Goal: Task Accomplishment & Management: Manage account settings

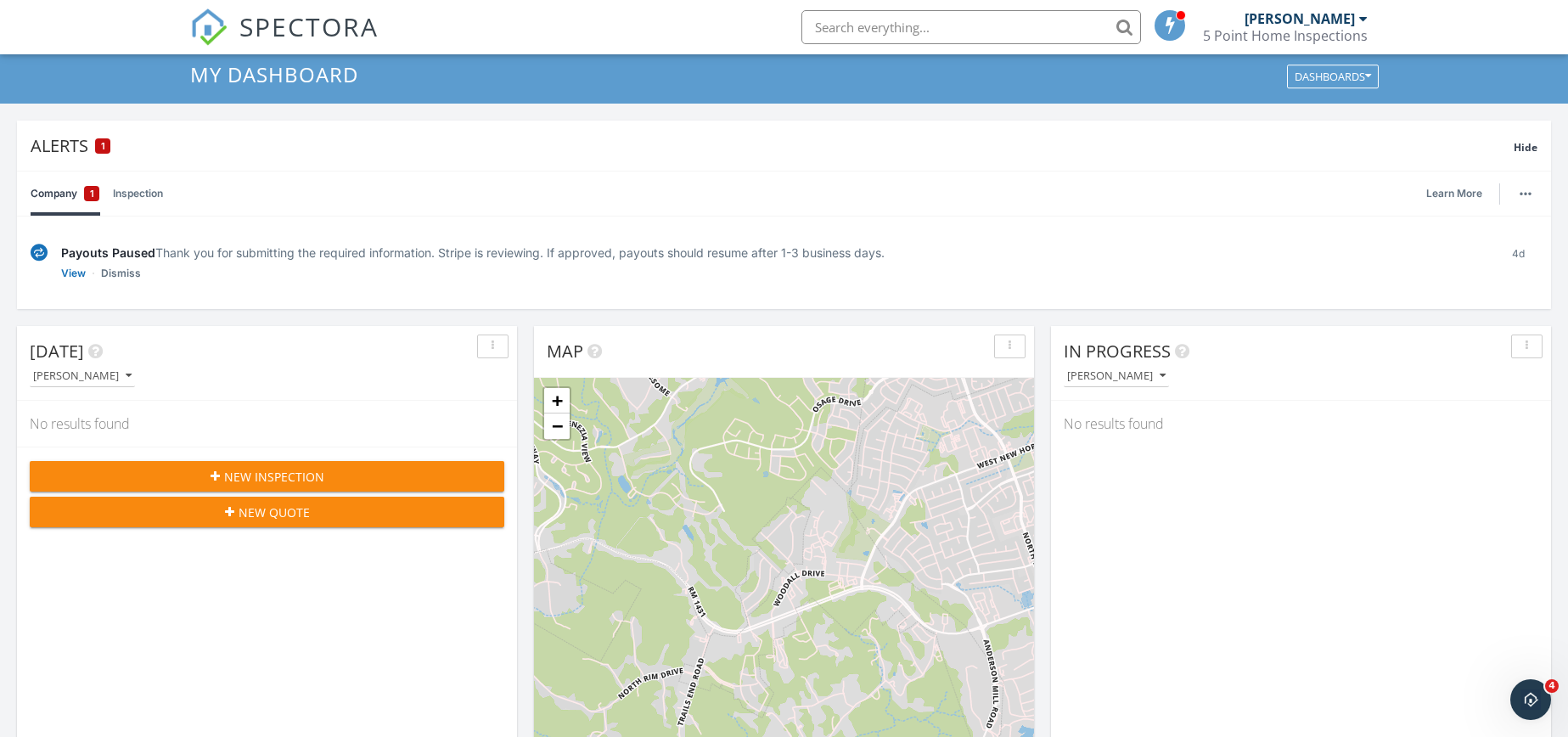
scroll to position [80, 0]
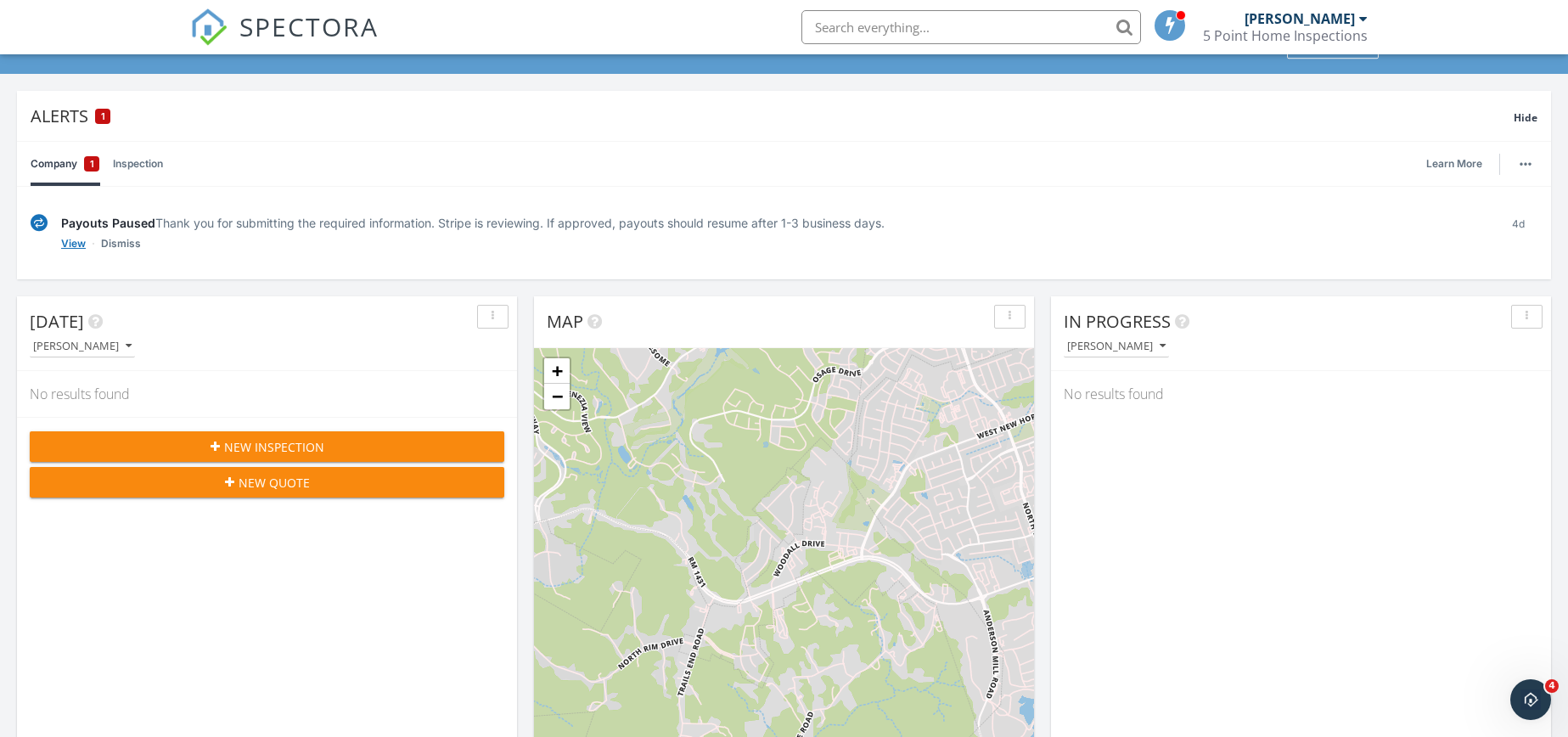
click at [73, 245] on link "View" at bounding box center [73, 243] width 24 height 17
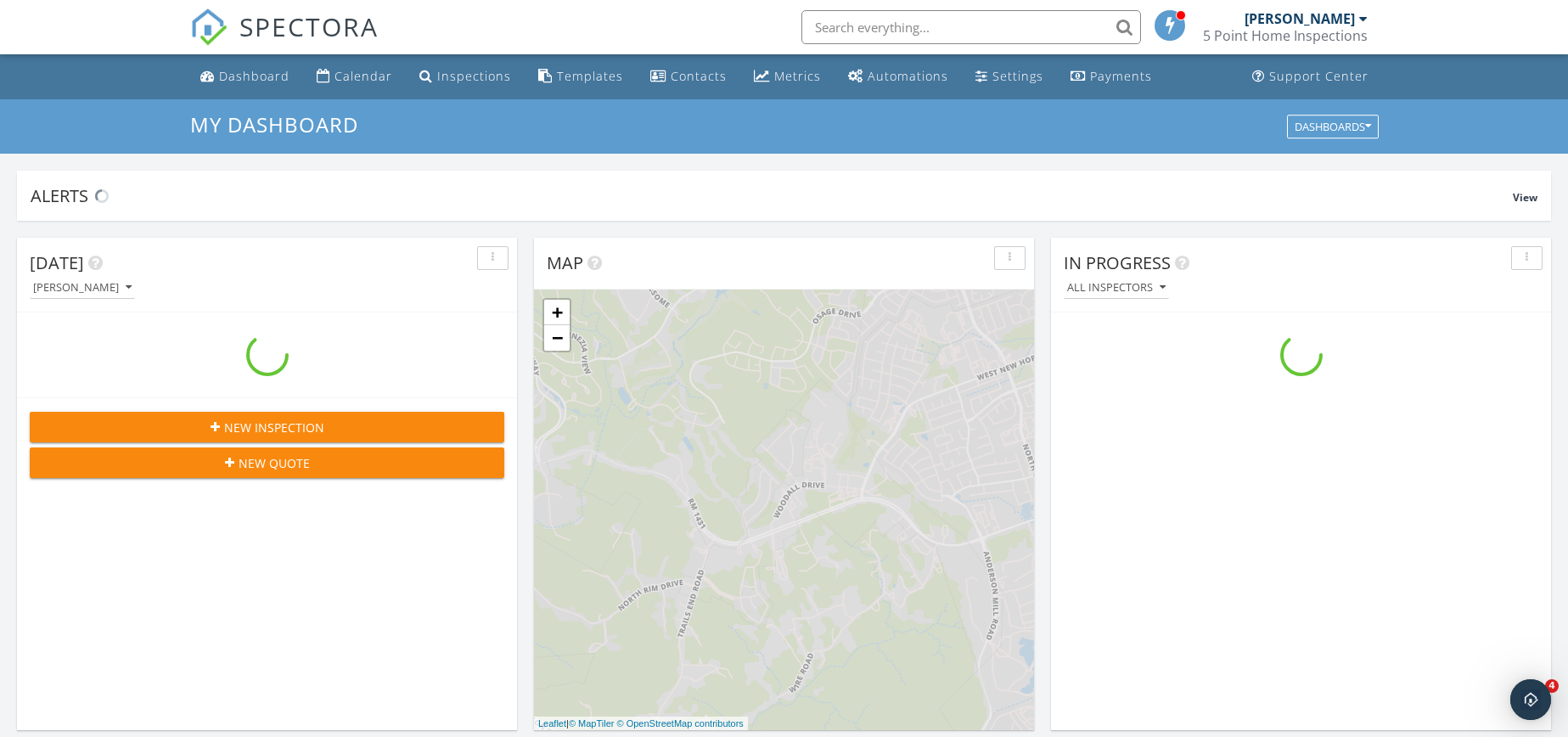
scroll to position [1571, 1594]
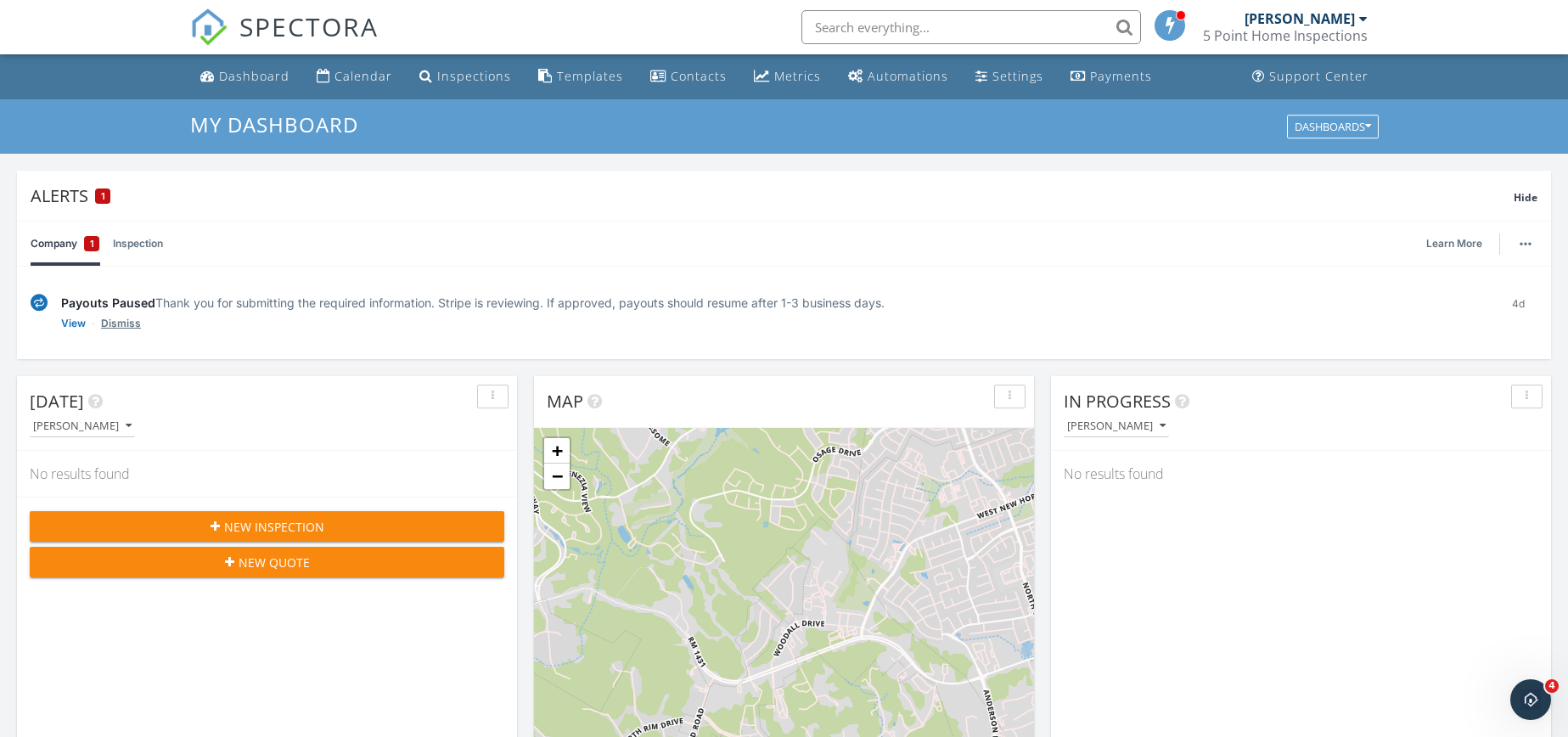
click at [118, 321] on link "Dismiss" at bounding box center [121, 323] width 40 height 17
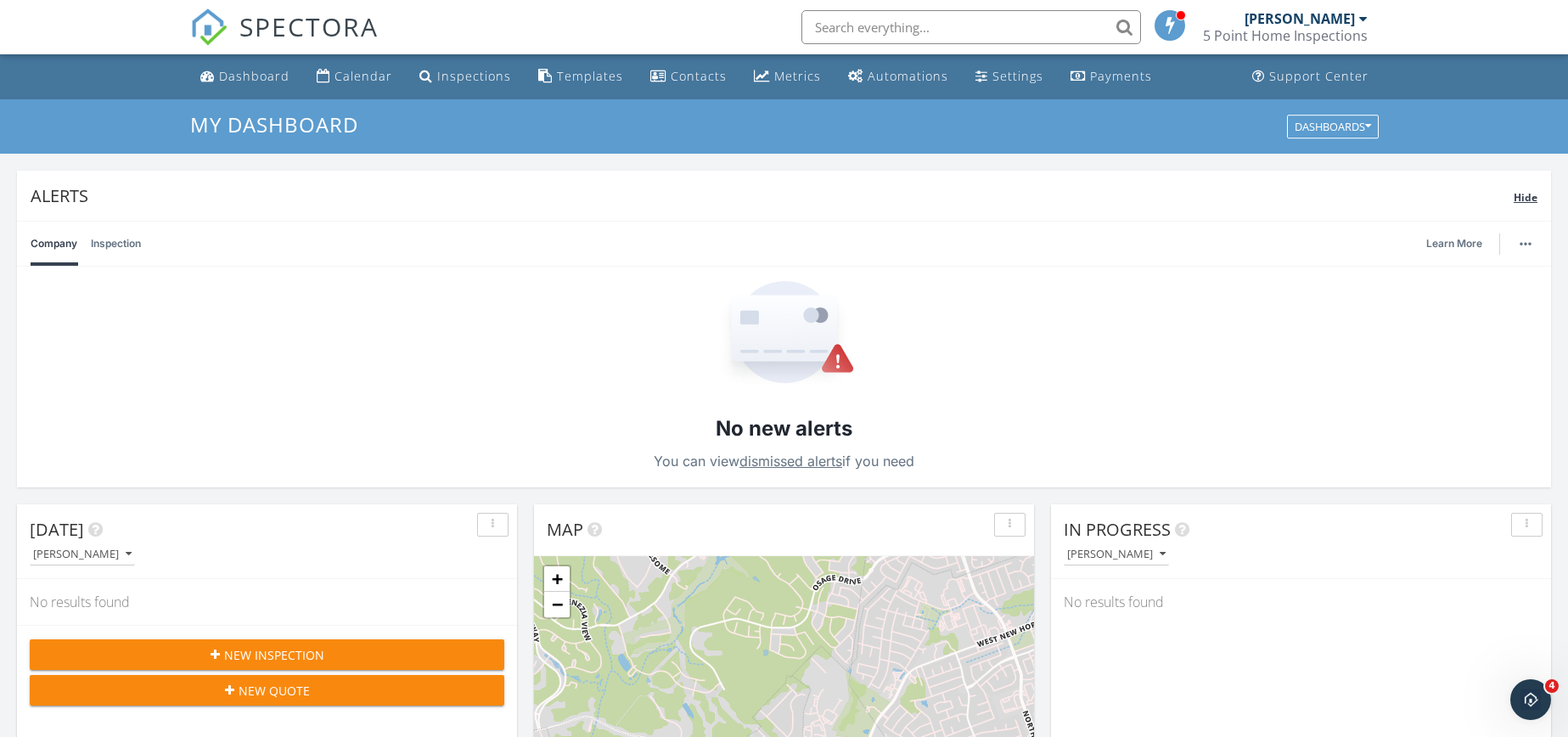
click at [1526, 193] on span "Hide" at bounding box center [1525, 197] width 23 height 14
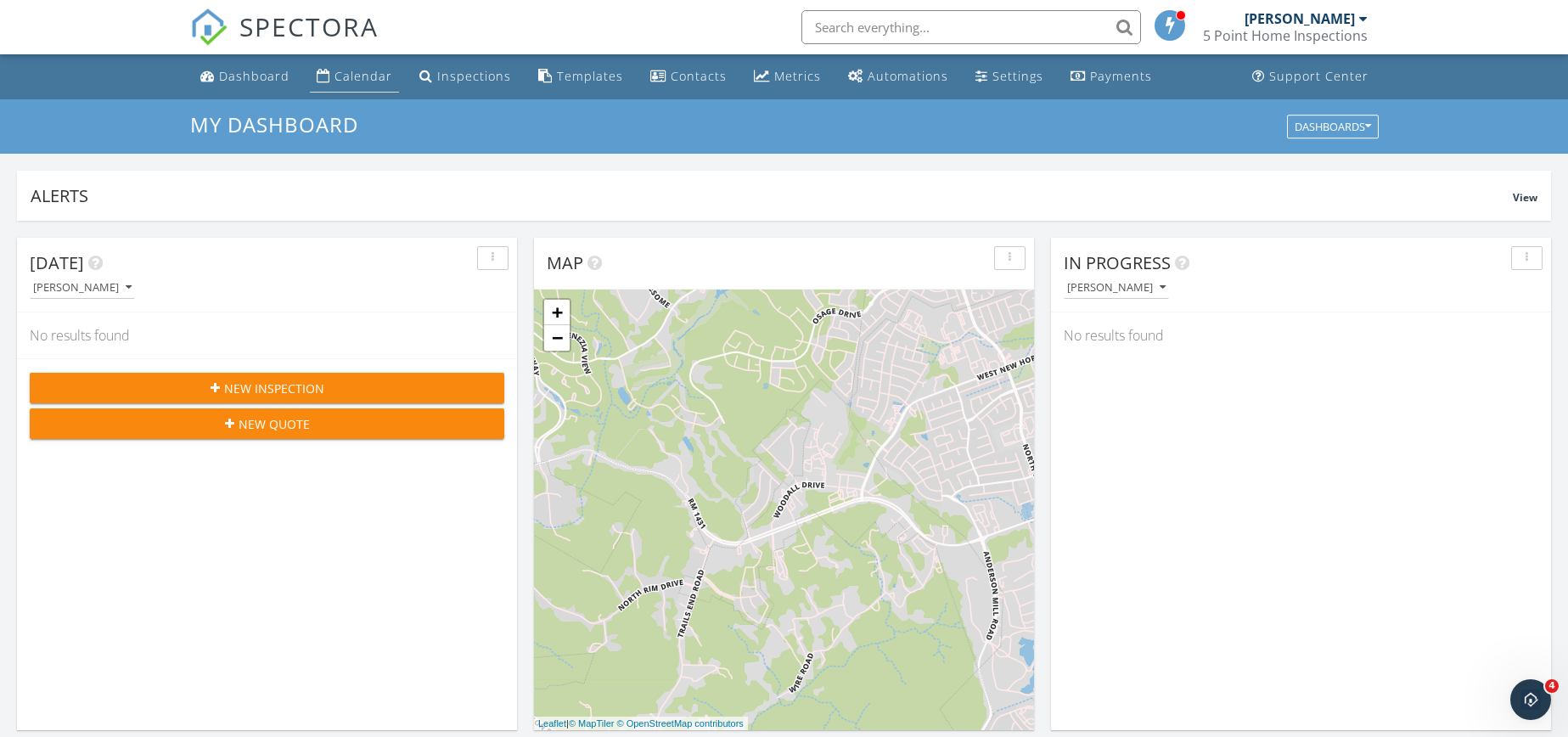
click at [346, 75] on div "Calendar" at bounding box center [364, 76] width 58 height 16
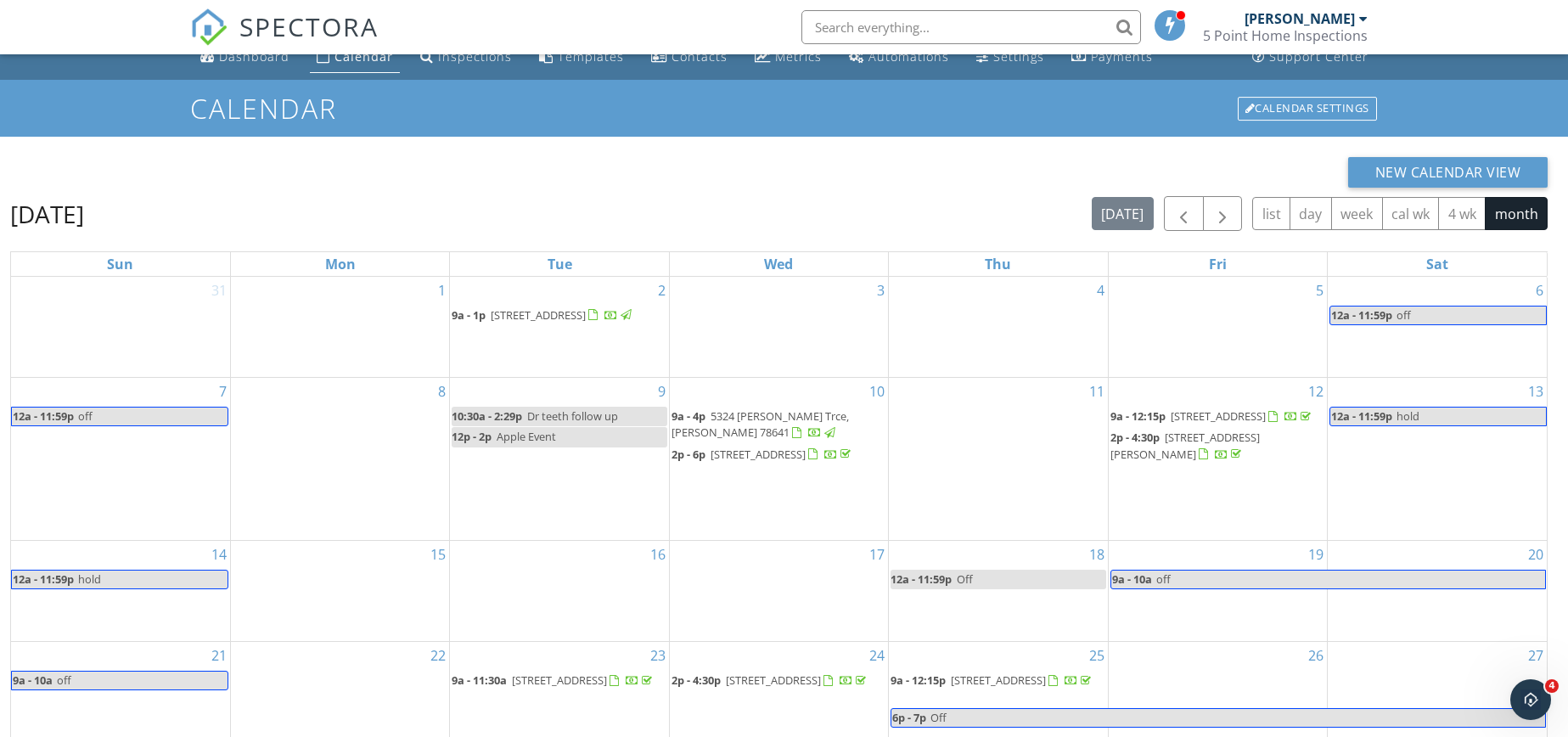
scroll to position [226, 0]
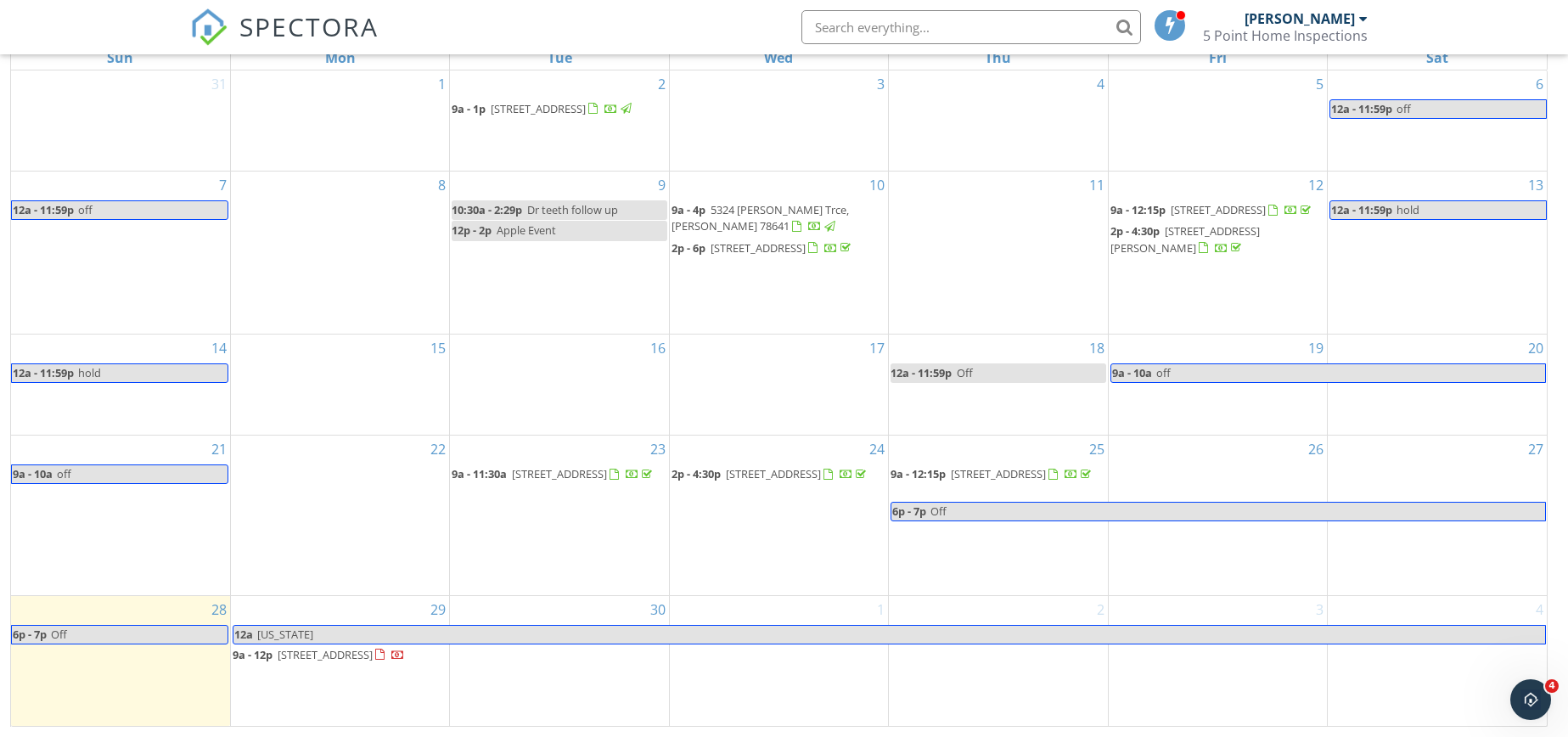
click at [373, 648] on span "[STREET_ADDRESS]" at bounding box center [325, 654] width 95 height 15
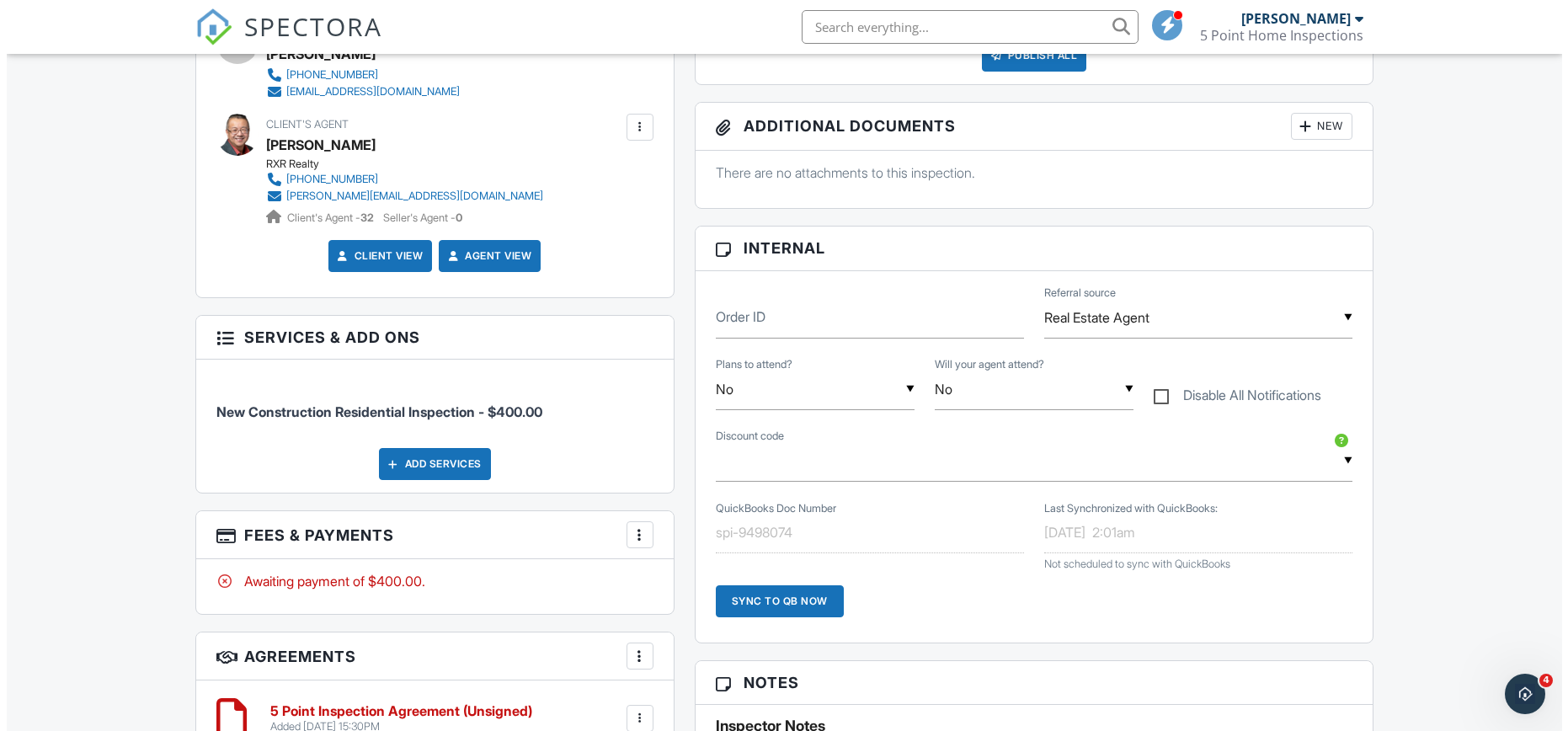
scroll to position [527, 0]
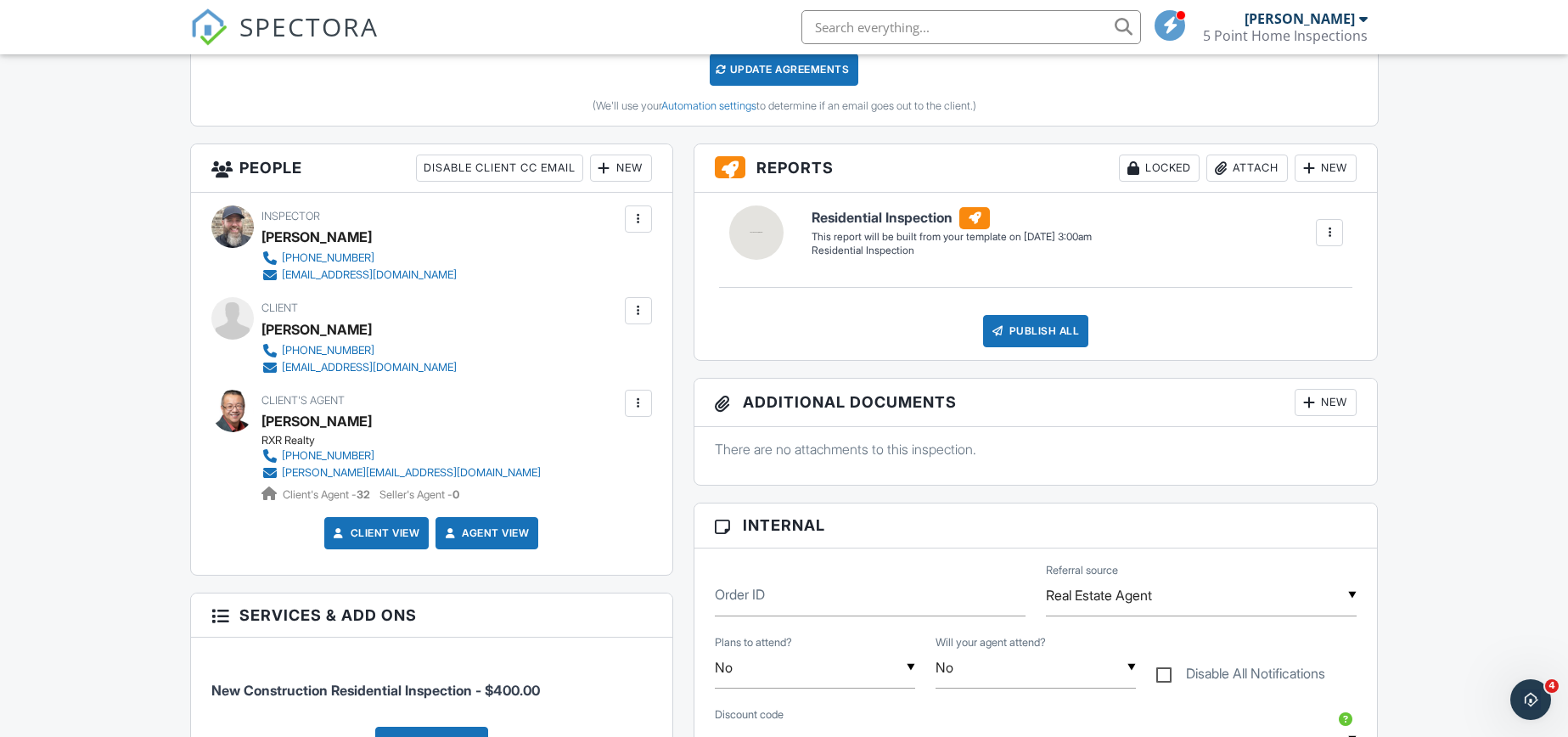
click at [635, 308] on div at bounding box center [638, 310] width 17 height 17
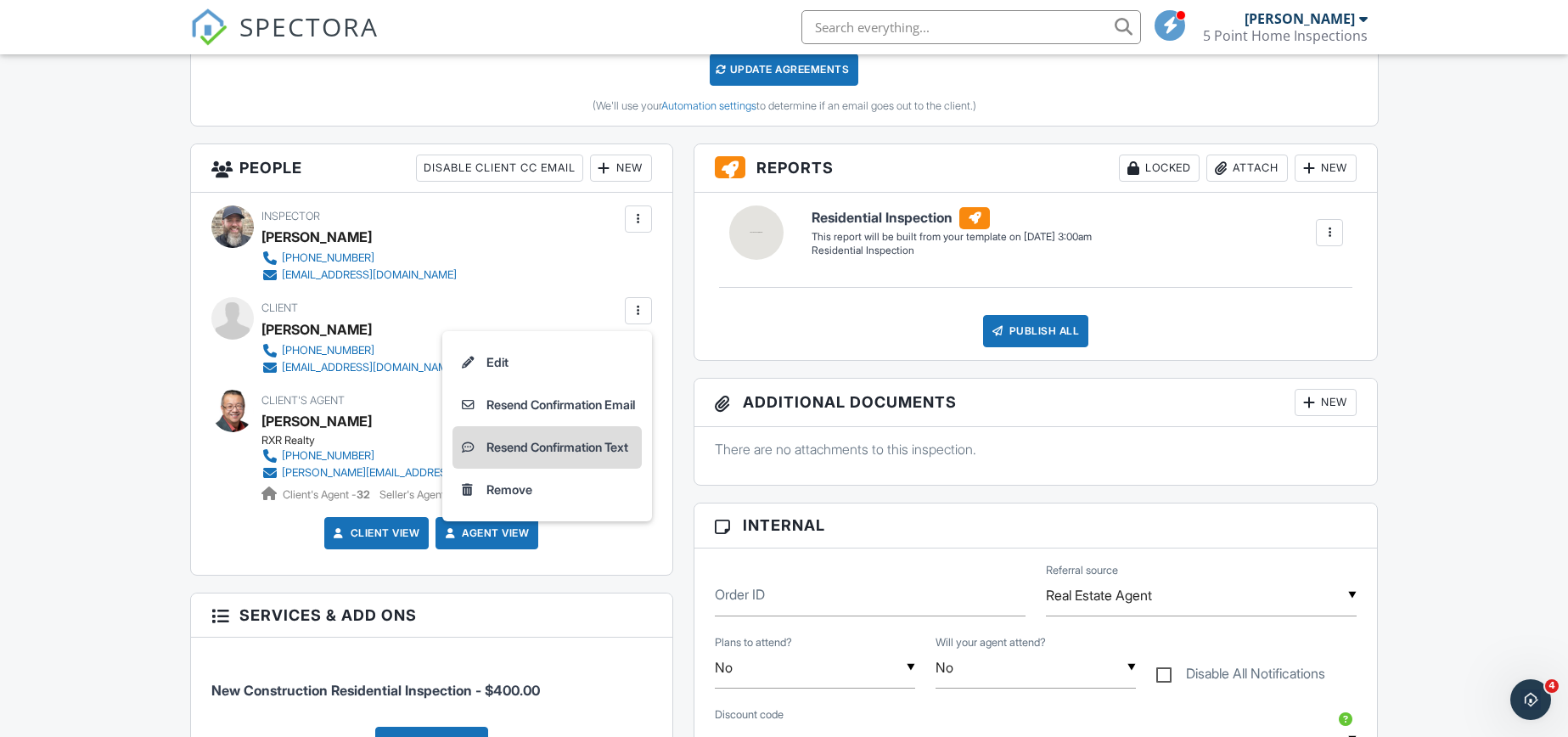
click at [578, 441] on li "Resend Confirmation Text" at bounding box center [547, 446] width 189 height 42
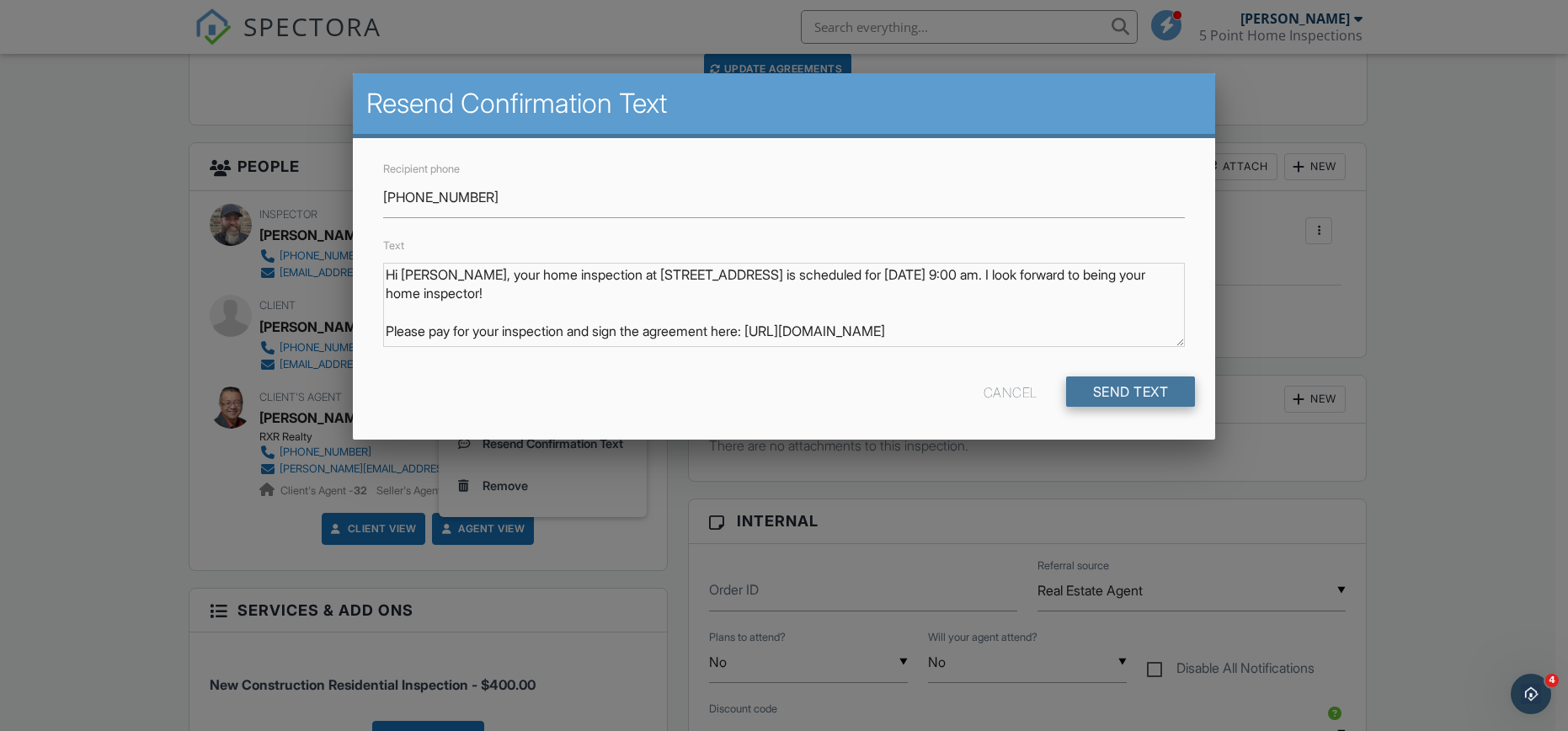
click at [1103, 391] on input "Send Text" at bounding box center [1130, 392] width 129 height 30
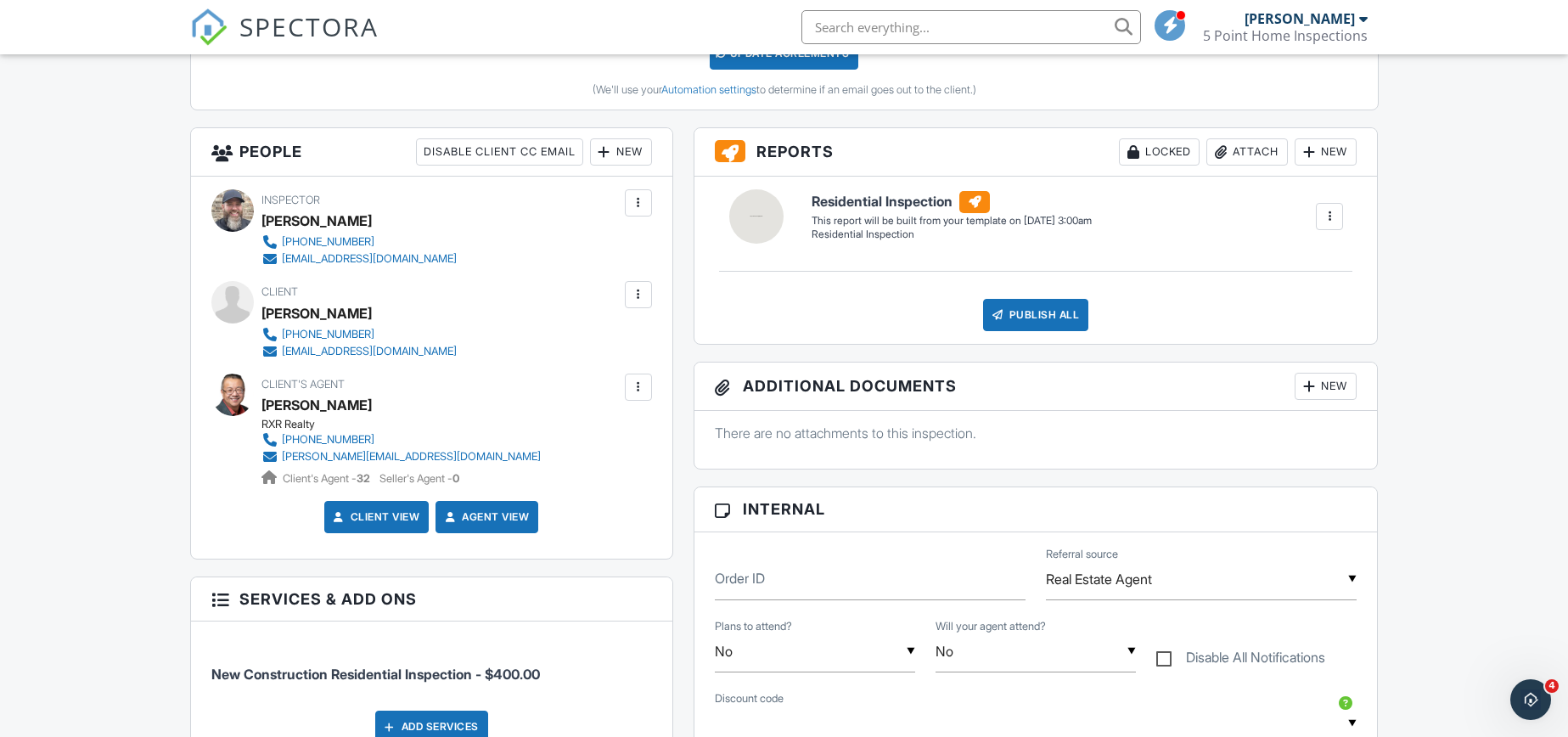
scroll to position [735, 0]
